Goal: Task Accomplishment & Management: Manage account settings

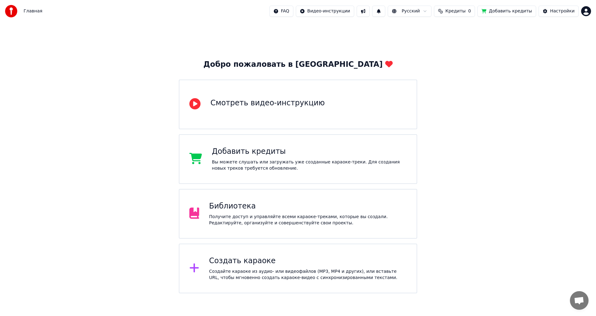
click at [253, 268] on div "Создайте караоке из аудио- или видеофайлов (MP3, MP4 и других), или вставьте UR…" at bounding box center [308, 274] width 198 height 12
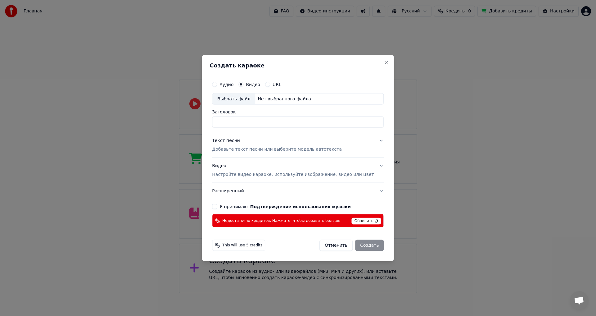
click at [362, 221] on span "Обновить" at bounding box center [366, 221] width 29 height 7
click at [360, 223] on span "Обновить" at bounding box center [366, 221] width 29 height 7
click at [384, 61] on button "Close" at bounding box center [386, 62] width 5 height 5
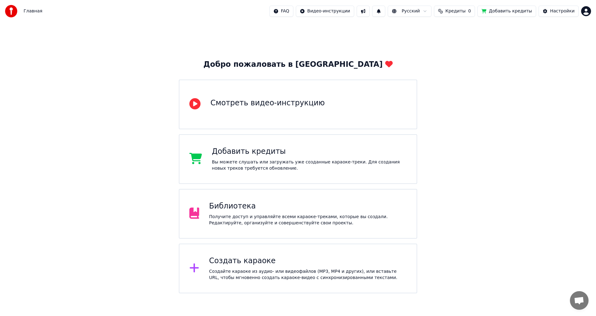
click at [474, 12] on button "Кредиты 0" at bounding box center [454, 11] width 41 height 11
click at [513, 11] on button "Добавить кредиты" at bounding box center [506, 11] width 59 height 11
click at [506, 11] on button "Добавить кредиты" at bounding box center [506, 11] width 59 height 11
click at [252, 154] on div "Добавить кредиты" at bounding box center [309, 151] width 195 height 10
click at [503, 8] on button "Добавить кредиты" at bounding box center [506, 11] width 59 height 11
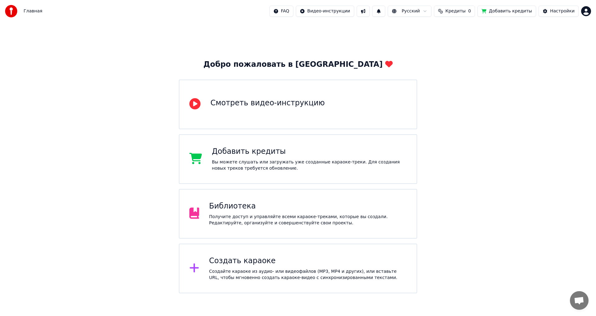
click at [447, 55] on div "Добро пожаловать в Youka Смотреть видео-инструкцию Добавить кредиты Вы можете с…" at bounding box center [298, 157] width 596 height 271
drag, startPoint x: 30, startPoint y: 13, endPoint x: 43, endPoint y: 12, distance: 12.4
click at [34, 12] on span "Главная" at bounding box center [33, 11] width 19 height 6
click at [559, 12] on div "Настройки" at bounding box center [562, 11] width 25 height 6
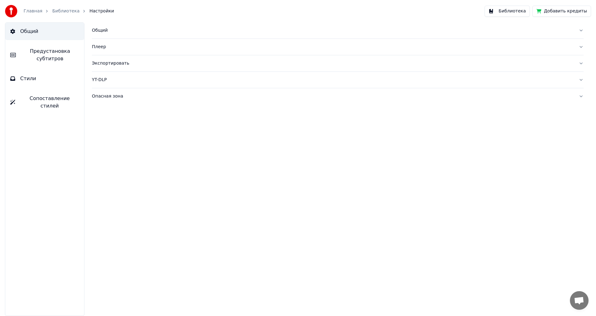
click at [94, 31] on div "Общий" at bounding box center [333, 30] width 482 height 6
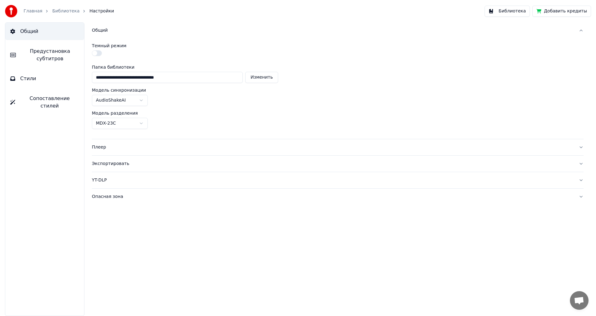
click at [98, 52] on button "button" at bounding box center [97, 53] width 10 height 6
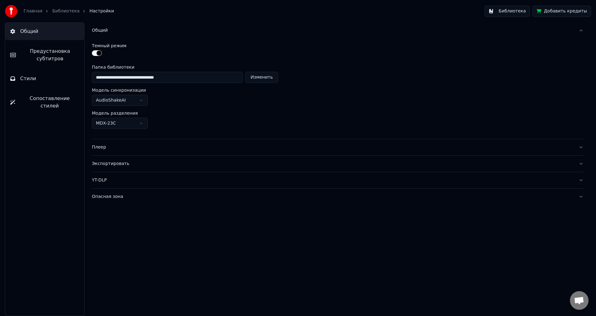
click at [94, 52] on button "button" at bounding box center [97, 53] width 10 height 6
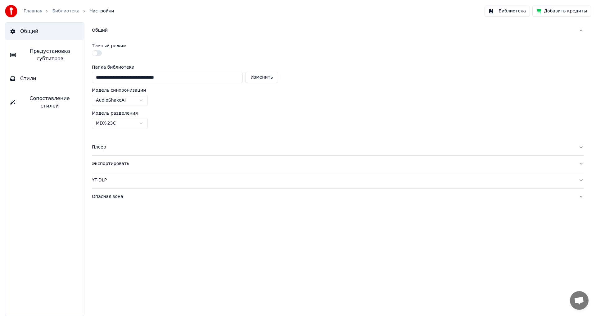
click at [52, 53] on span "Предустановка субтитров" at bounding box center [50, 54] width 58 height 15
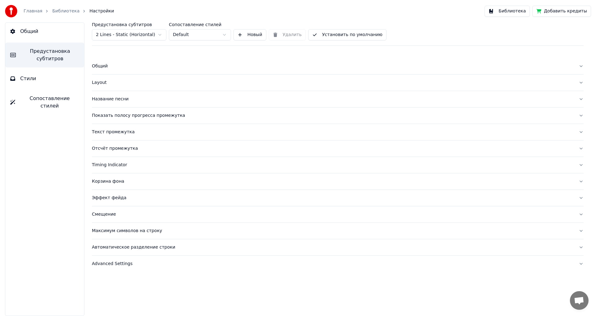
click at [33, 30] on span "Общий" at bounding box center [29, 31] width 18 height 7
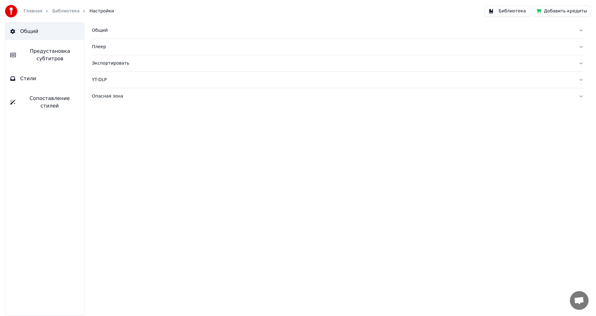
click at [66, 11] on link "Библиотека" at bounding box center [65, 11] width 27 height 6
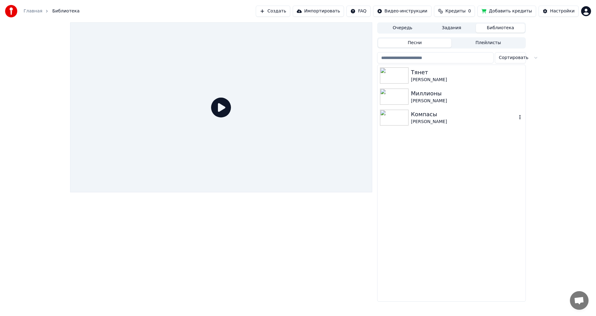
click at [411, 123] on div "[PERSON_NAME]" at bounding box center [464, 122] width 106 height 6
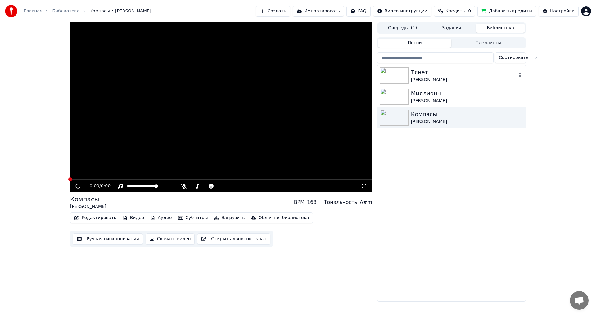
click at [458, 73] on div "Тянет" at bounding box center [464, 72] width 106 height 9
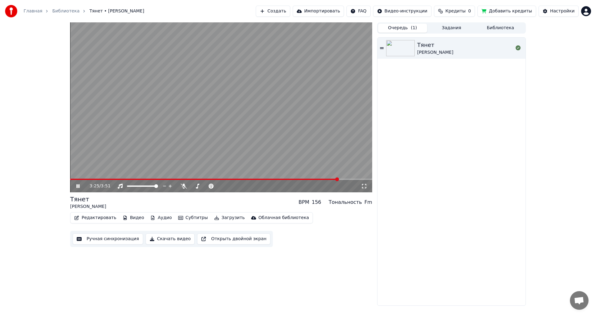
click at [414, 27] on span "( 1 )" at bounding box center [414, 28] width 6 height 6
click at [412, 30] on span "( 1 )" at bounding box center [414, 28] width 6 height 6
click at [290, 13] on button "Создать" at bounding box center [273, 11] width 34 height 11
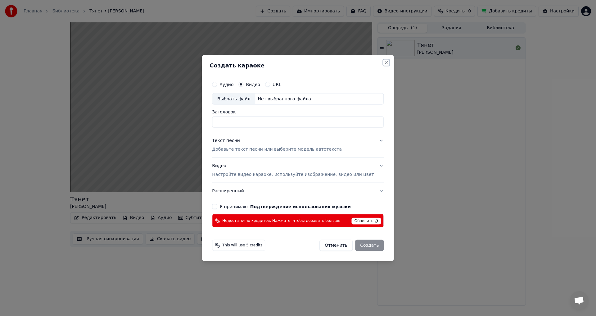
click at [384, 61] on button "Close" at bounding box center [386, 62] width 5 height 5
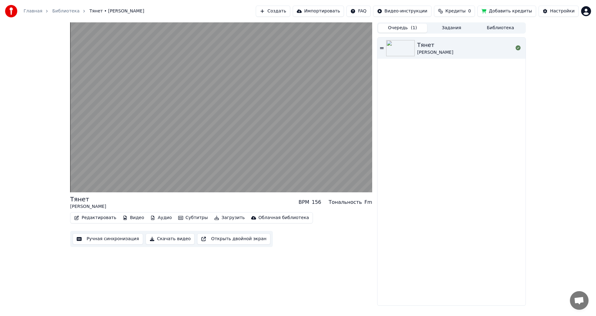
click at [290, 8] on button "Создать" at bounding box center [273, 11] width 34 height 11
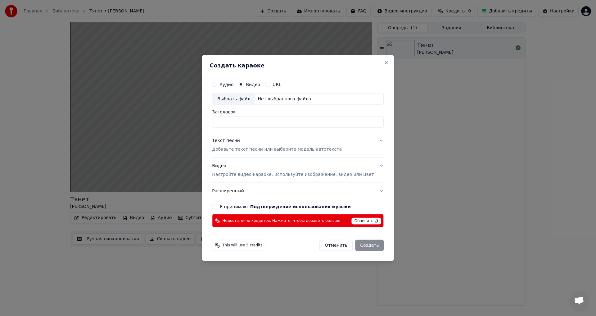
click at [357, 221] on span "Обновить" at bounding box center [366, 221] width 29 height 7
click at [263, 120] on input "Заголовок" at bounding box center [298, 121] width 172 height 11
drag, startPoint x: 396, startPoint y: 128, endPoint x: 400, endPoint y: 117, distance: 12.2
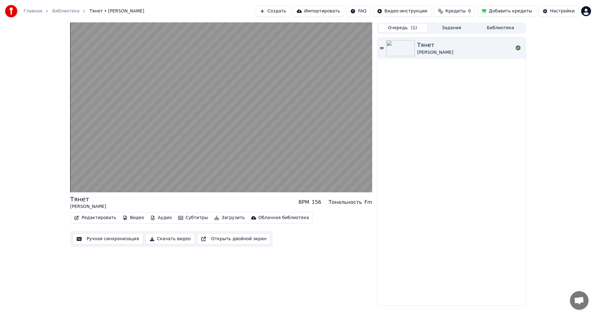
click at [461, 13] on span "Кредиты" at bounding box center [455, 11] width 20 height 6
click at [522, 12] on button "Добавить кредиты" at bounding box center [506, 11] width 59 height 11
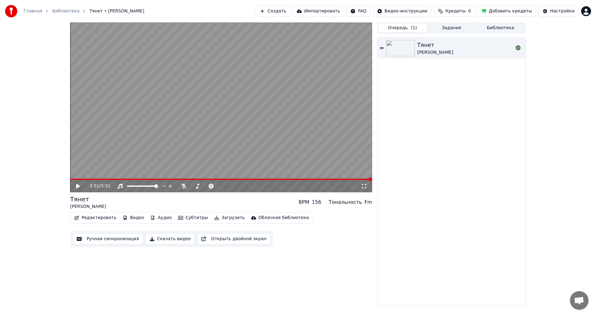
click at [504, 27] on button "Библиотека" at bounding box center [500, 28] width 49 height 9
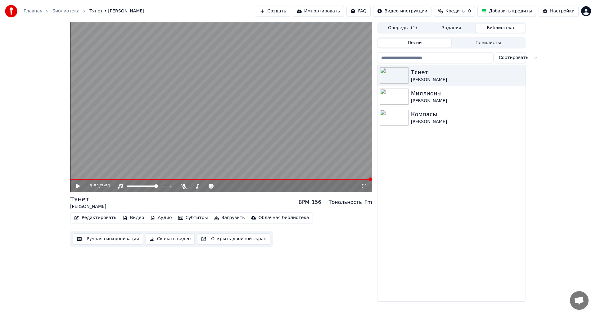
click at [587, 13] on html "Главная Библиотека Тянет • [PERSON_NAME] Создать Импортировать FAQ Видео-инстру…" at bounding box center [298, 158] width 596 height 316
click at [539, 69] on span "Выйти" at bounding box center [542, 72] width 15 height 6
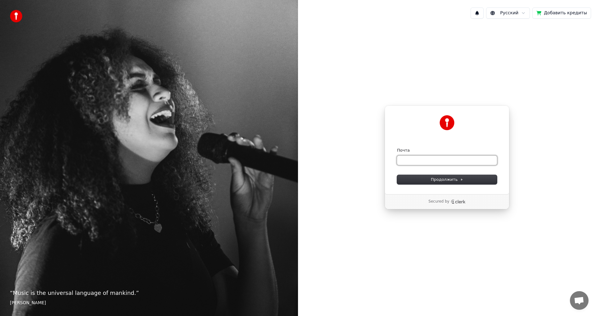
click at [442, 158] on input "Почта" at bounding box center [447, 159] width 100 height 9
click at [423, 159] on input "Почта" at bounding box center [447, 159] width 100 height 9
click at [422, 160] on input "Почта" at bounding box center [447, 159] width 100 height 9
type input "*"
click at [443, 180] on span "Продолжить" at bounding box center [447, 180] width 33 height 6
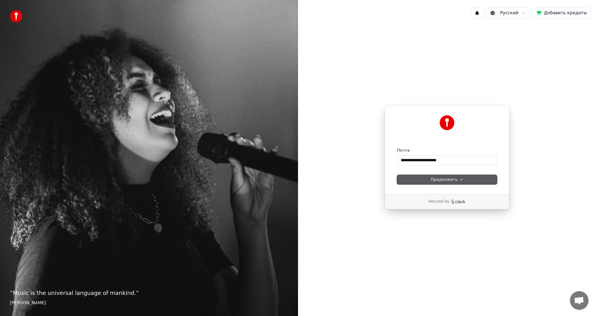
type input "**********"
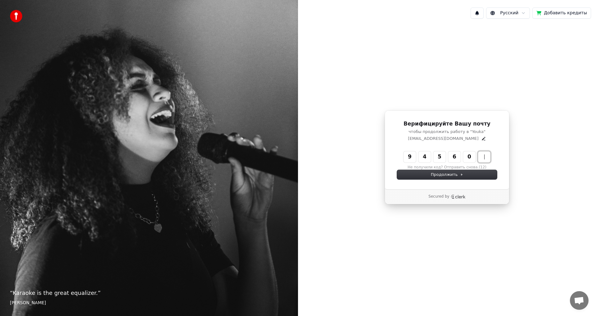
type input "******"
